Goal: Book appointment/travel/reservation

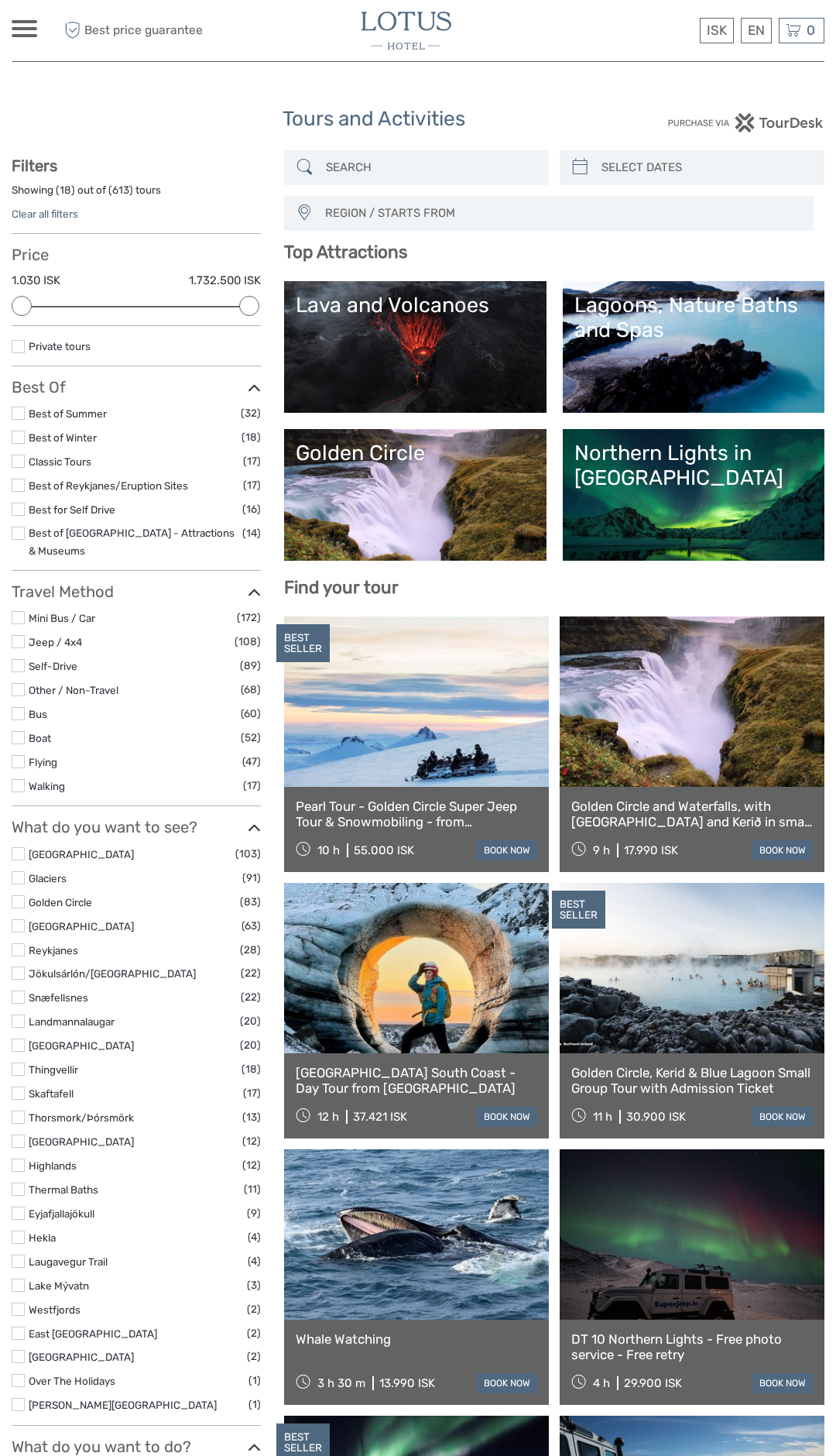
select select
click at [673, 484] on div "Northern Lights in [GEOGRAPHIC_DATA]" at bounding box center [694, 465] width 238 height 51
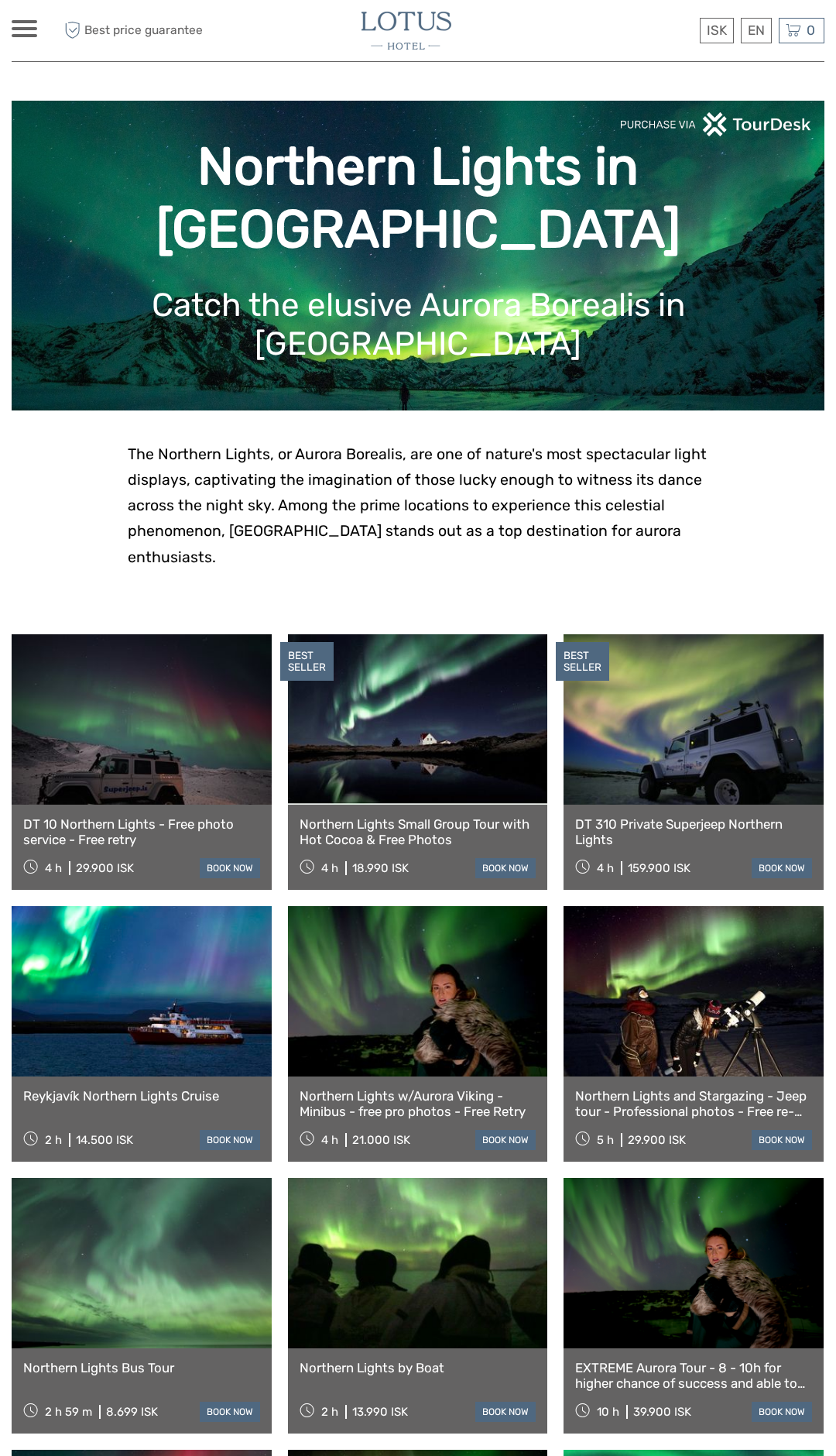
click at [178, 1178] on link at bounding box center [141, 1263] width 260 height 171
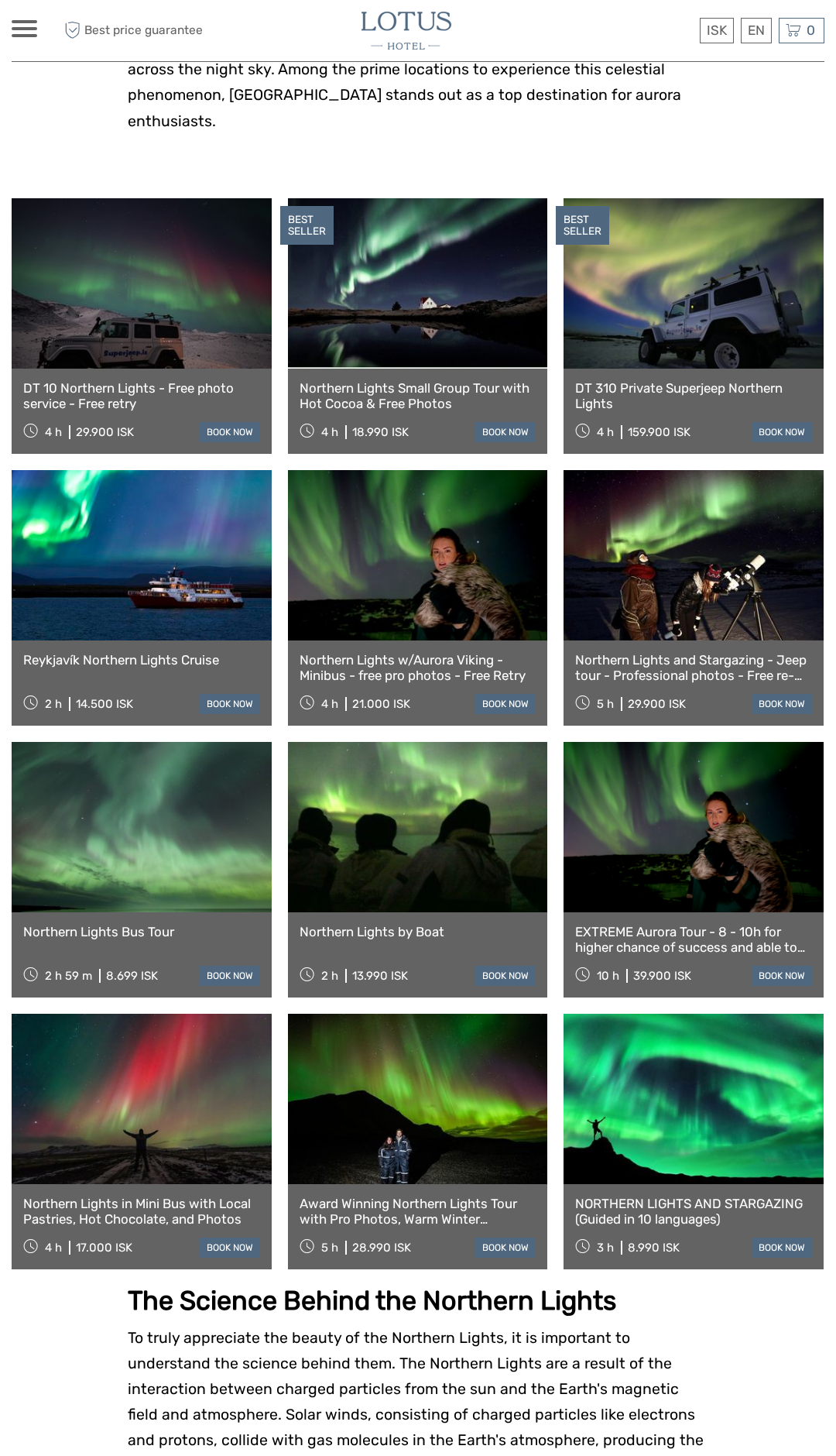
scroll to position [436, 0]
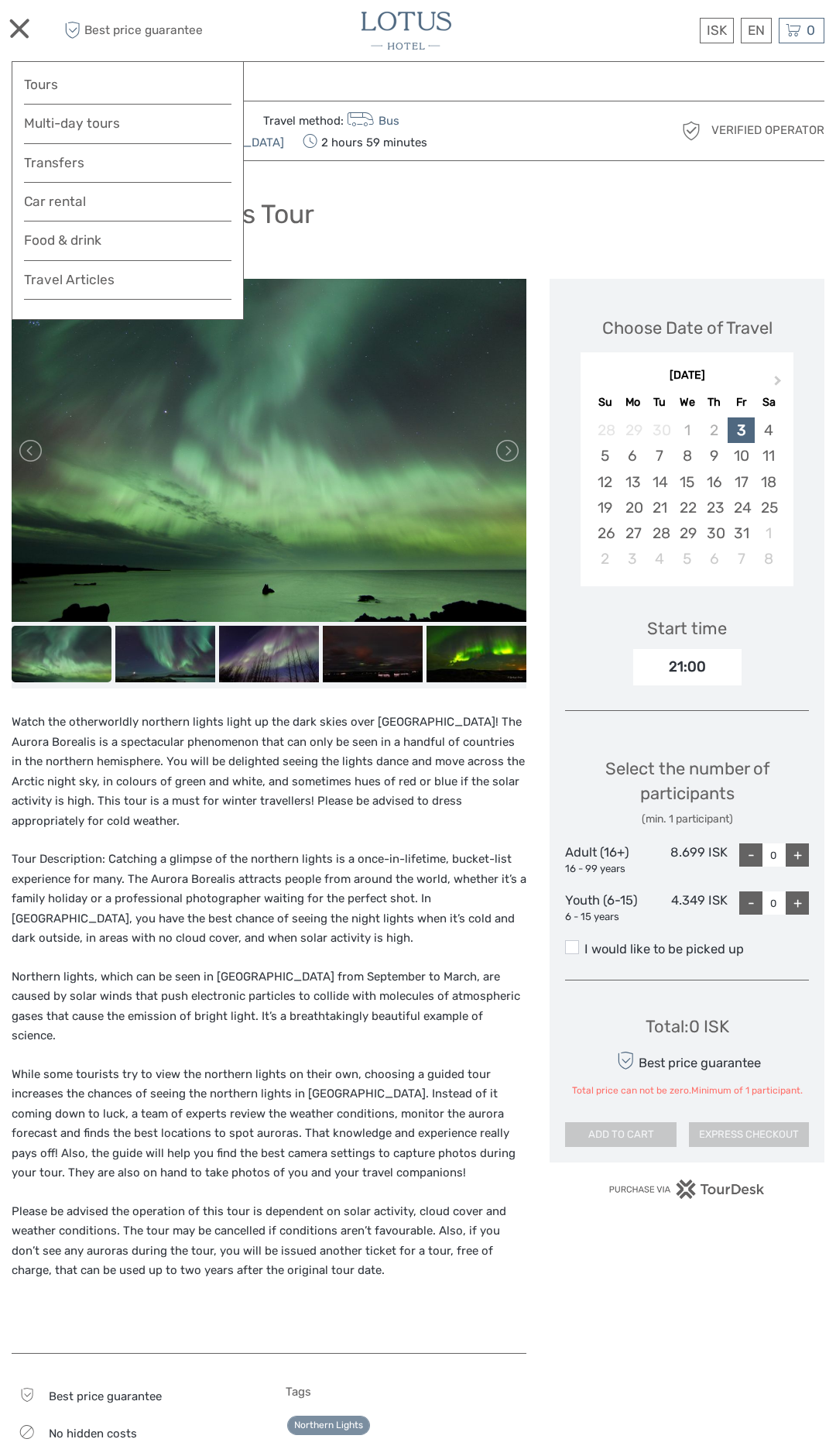
click at [16, 27] on span at bounding box center [17, 27] width 6 height 1
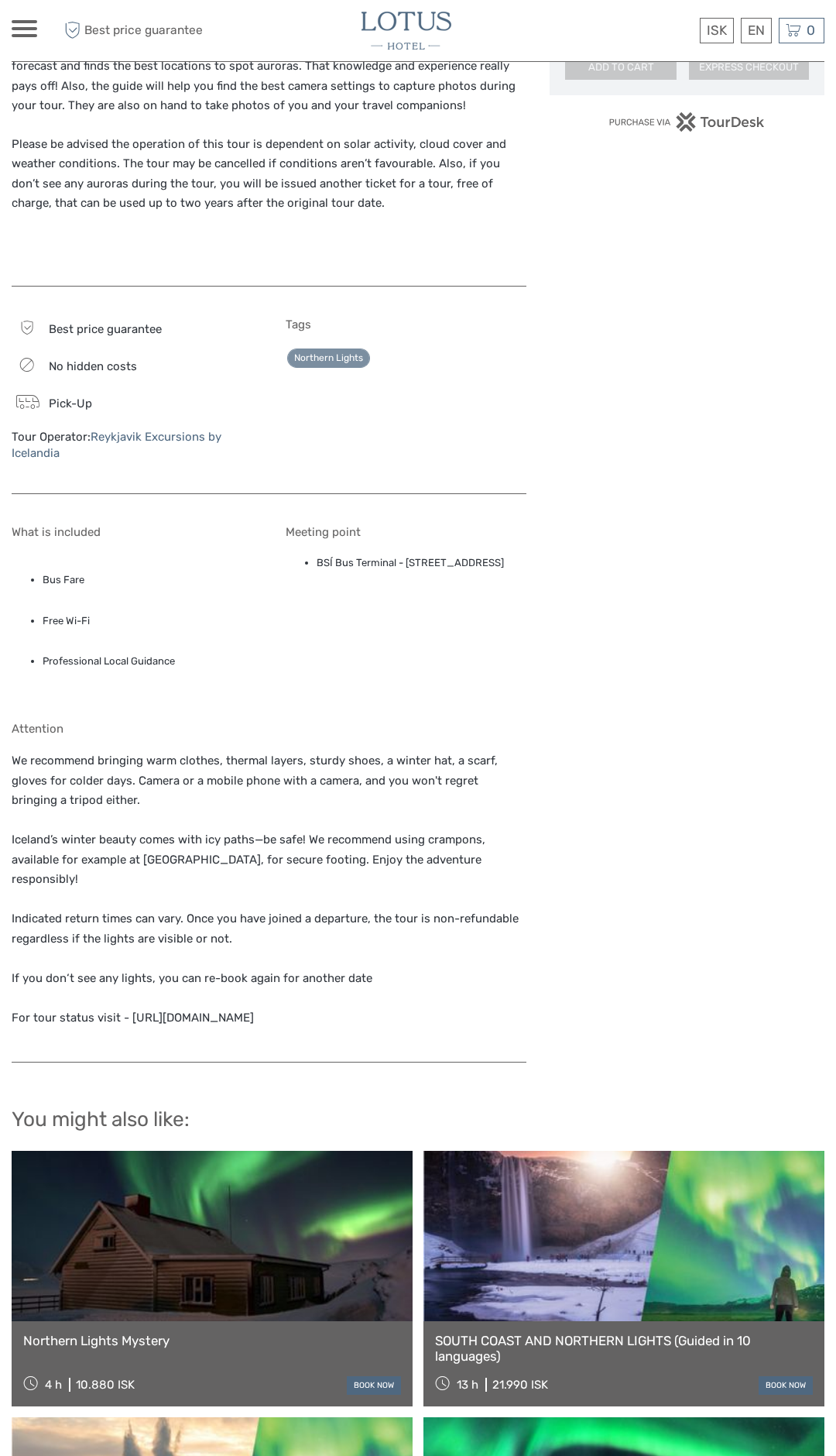
scroll to position [1068, 0]
